Goal: Task Accomplishment & Management: Manage account settings

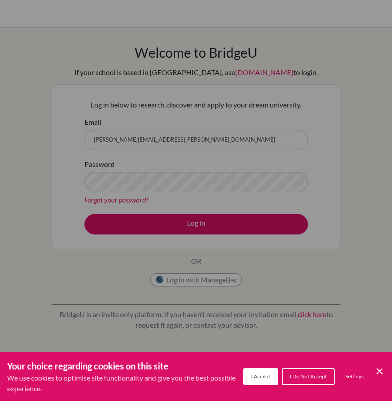
click at [116, 183] on div "Cookie Preferences" at bounding box center [196, 200] width 392 height 401
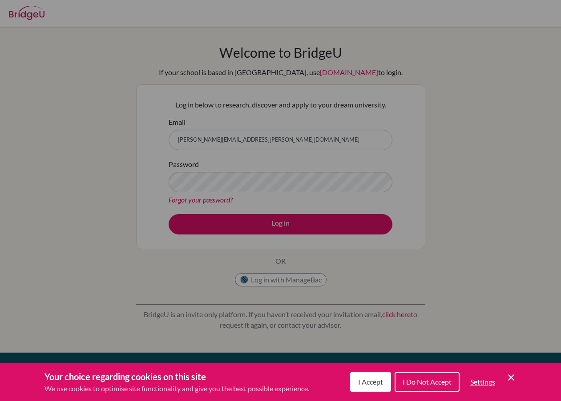
click at [392, 386] on span "I Do Not Accept" at bounding box center [426, 382] width 49 height 8
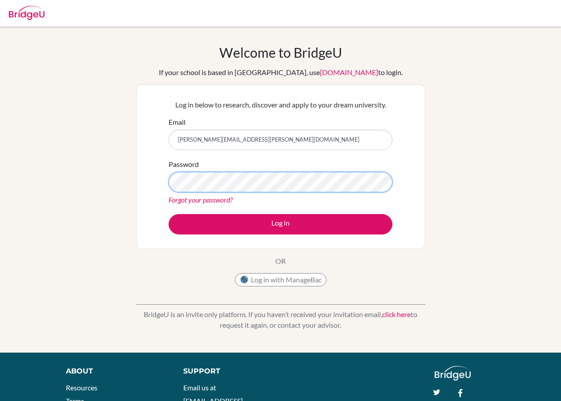
click at [142, 187] on div "Log in below to research, discover and apply to your dream university. Email [P…" at bounding box center [280, 166] width 289 height 165
click at [168, 214] on button "Log in" at bounding box center [280, 224] width 224 height 20
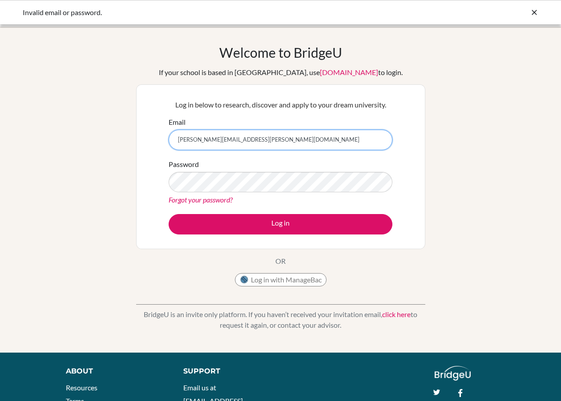
click at [254, 136] on input "osama.salah@bioluga.com" at bounding box center [280, 140] width 224 height 20
drag, startPoint x: 254, startPoint y: 136, endPoint x: 150, endPoint y: 143, distance: 104.2
click at [150, 143] on div "Log in below to research, discover and apply to your dream university. Email [P…" at bounding box center [280, 166] width 289 height 165
type input "osama.eltookhy@gmail.com"
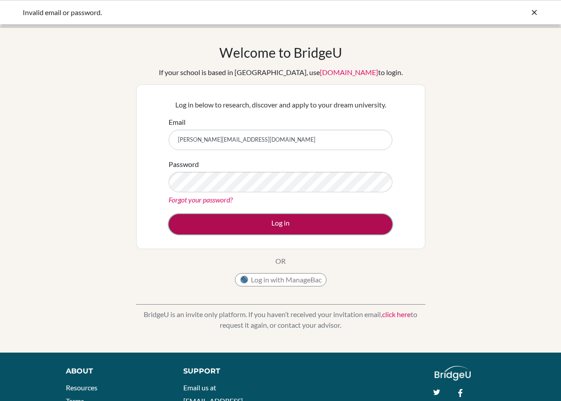
click at [260, 225] on button "Log in" at bounding box center [280, 224] width 224 height 20
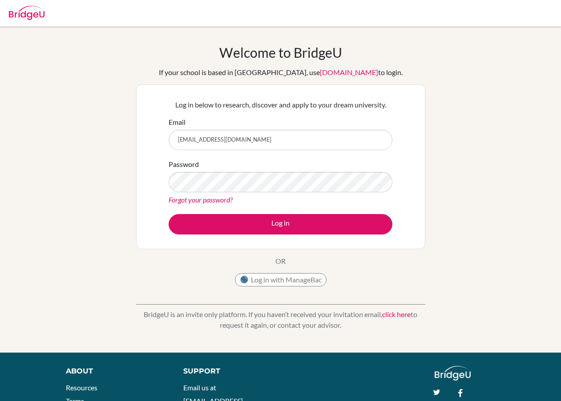
type input "osalah@rightfood.us"
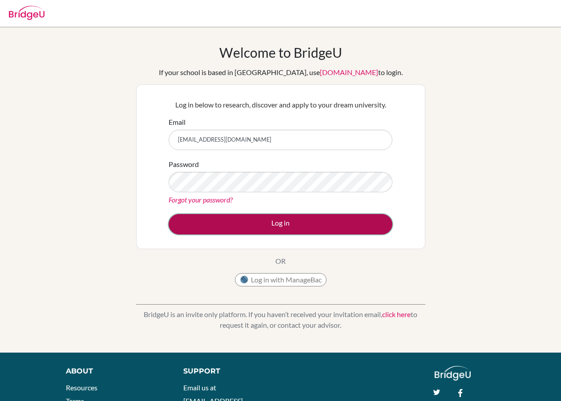
click at [279, 222] on button "Log in" at bounding box center [280, 224] width 224 height 20
